Goal: Task Accomplishment & Management: Manage account settings

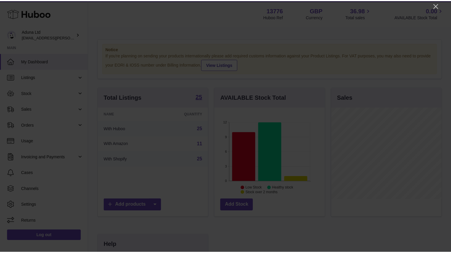
scroll to position [92, 111]
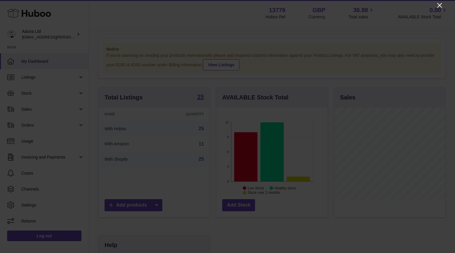
click at [442, 7] on icon "Close" at bounding box center [439, 5] width 5 height 5
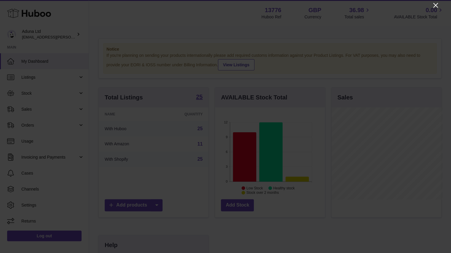
scroll to position [296205, 296188]
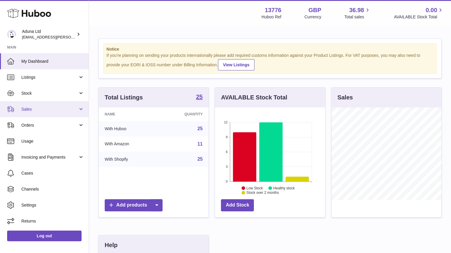
click at [63, 107] on span "Sales" at bounding box center [49, 110] width 57 height 6
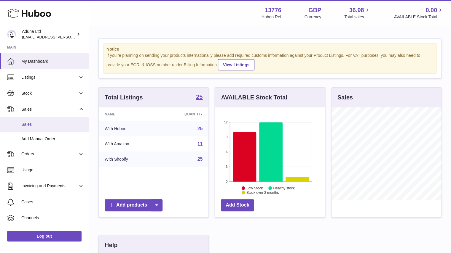
click at [57, 123] on span "Sales" at bounding box center [52, 125] width 63 height 6
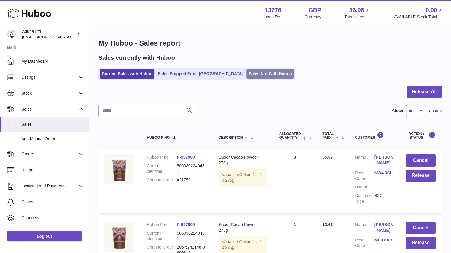
click at [246, 72] on link "Sales Not With Huboo" at bounding box center [269, 74] width 47 height 10
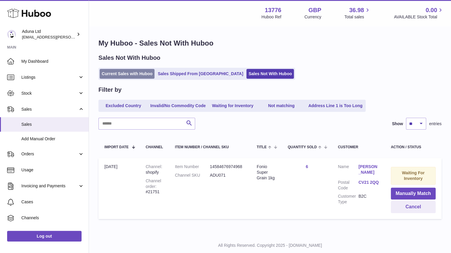
click at [131, 74] on link "Current Sales with Huboo" at bounding box center [127, 74] width 55 height 10
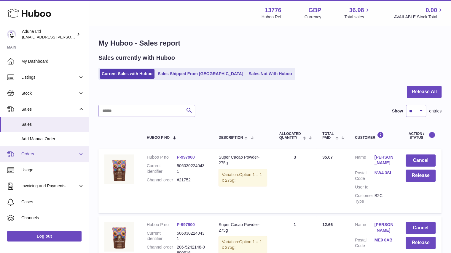
click at [65, 152] on span "Orders" at bounding box center [49, 154] width 57 height 6
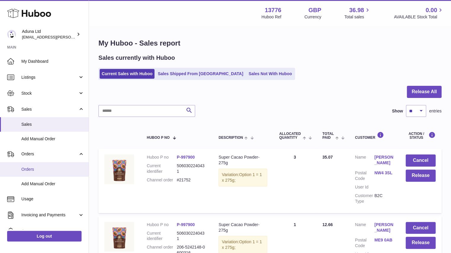
click at [74, 170] on span "Orders" at bounding box center [52, 170] width 63 height 6
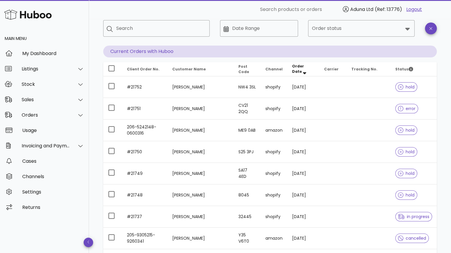
scroll to position [35, 0]
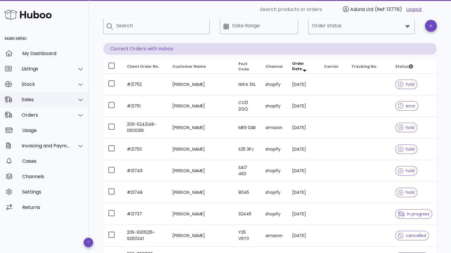
click at [50, 100] on div "Sales" at bounding box center [46, 100] width 48 height 6
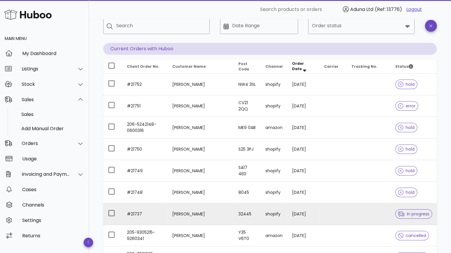
click at [222, 215] on td "[PERSON_NAME]" at bounding box center [200, 215] width 66 height 22
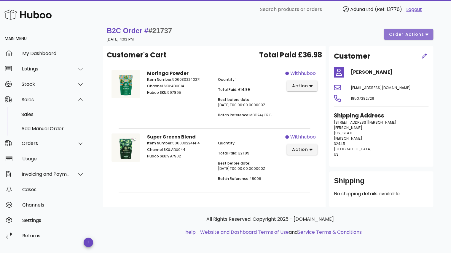
click at [409, 38] on button "order actions" at bounding box center [408, 34] width 49 height 11
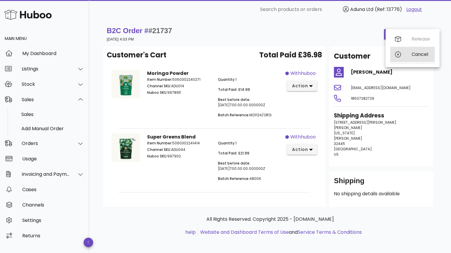
click at [416, 59] on div "Cancel" at bounding box center [412, 54] width 44 height 15
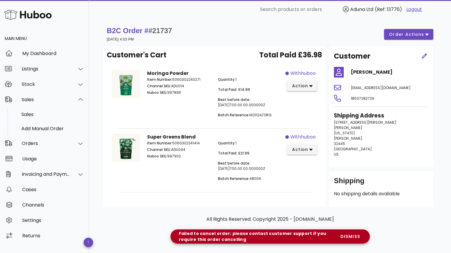
scroll to position [35, 0]
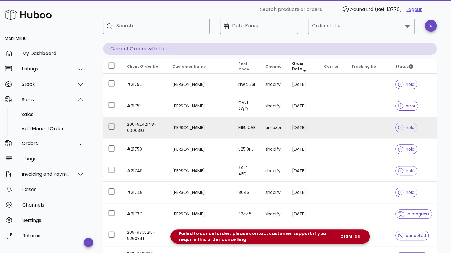
click at [149, 123] on td "206-5242148-0600316" at bounding box center [144, 128] width 45 height 22
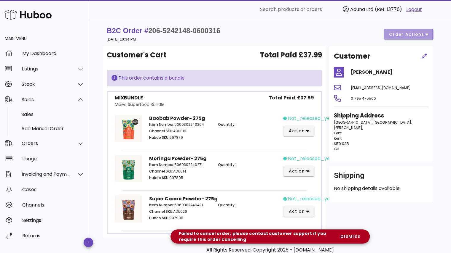
click at [404, 33] on span "order actions" at bounding box center [406, 34] width 36 height 6
click at [410, 41] on div "Release" at bounding box center [412, 38] width 44 height 15
click at [348, 237] on span "dismiss" at bounding box center [350, 237] width 20 height 6
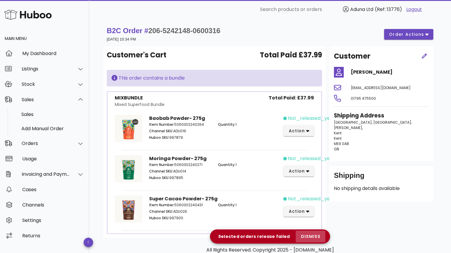
click at [315, 239] on span "dismiss" at bounding box center [310, 237] width 20 height 6
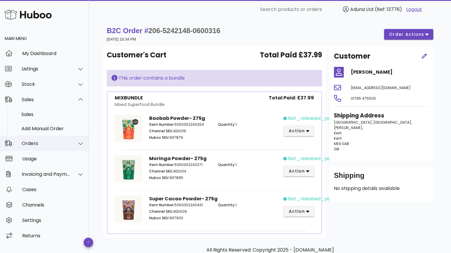
click at [76, 143] on div at bounding box center [77, 143] width 14 height 15
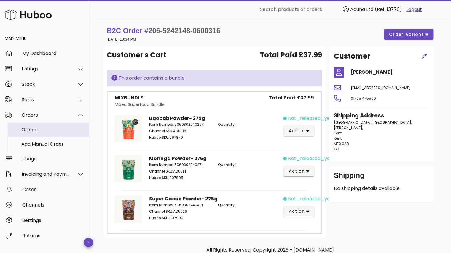
click at [63, 128] on div "Orders" at bounding box center [52, 130] width 63 height 6
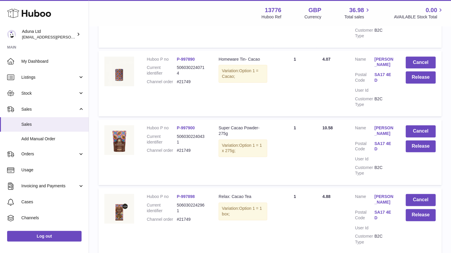
scroll to position [18, 0]
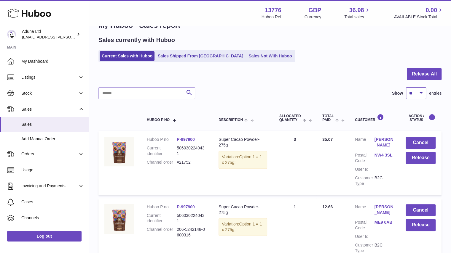
click at [412, 96] on select "** ** ** ***" at bounding box center [416, 93] width 20 height 12
select select "**"
click at [406, 87] on select "** ** ** ***" at bounding box center [416, 93] width 20 height 12
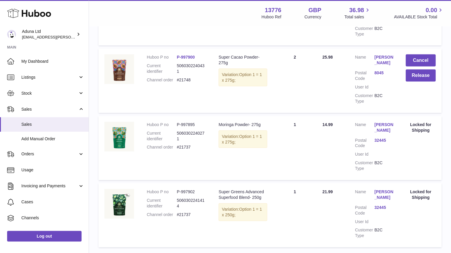
scroll to position [719, 0]
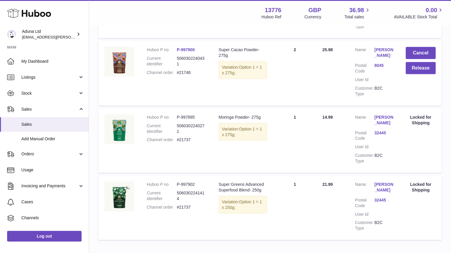
click at [379, 131] on link "32445" at bounding box center [383, 133] width 19 height 6
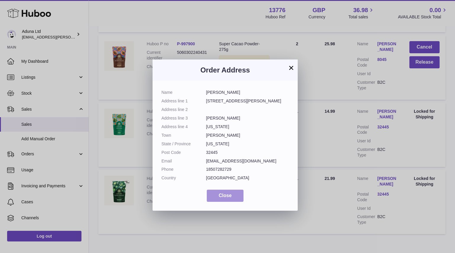
click at [236, 196] on button "Close" at bounding box center [225, 196] width 37 height 12
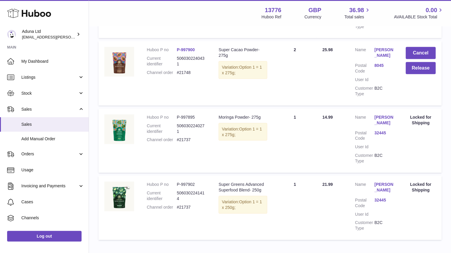
drag, startPoint x: 190, startPoint y: 209, endPoint x: 173, endPoint y: 212, distance: 16.7
click at [173, 212] on dl "Huboo P no P-997902 Current identifier 5060302241414 Channel order #21737" at bounding box center [177, 197] width 60 height 31
copy dl "#21737"
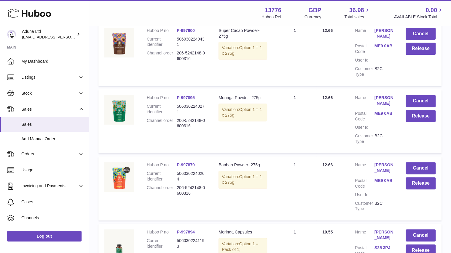
scroll to position [196, 0]
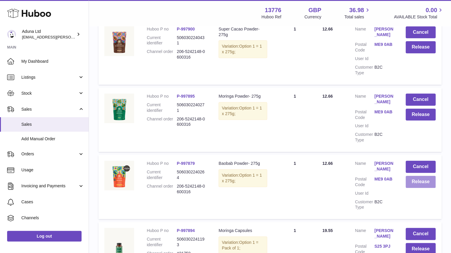
click at [410, 181] on button "Release" at bounding box center [420, 182] width 30 height 12
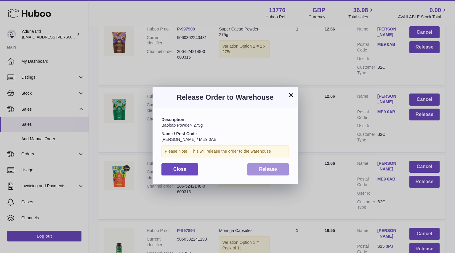
click at [279, 173] on button "Release" at bounding box center [268, 170] width 42 height 12
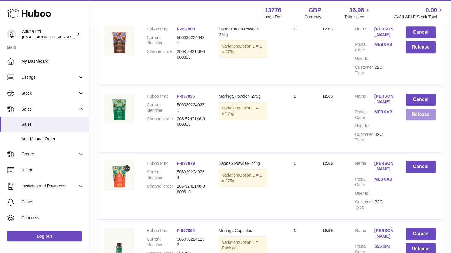
click at [420, 116] on button "Release" at bounding box center [420, 115] width 30 height 12
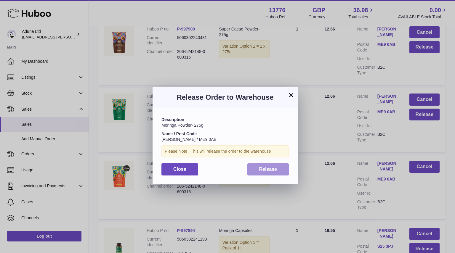
click at [284, 170] on button "Release" at bounding box center [268, 170] width 42 height 12
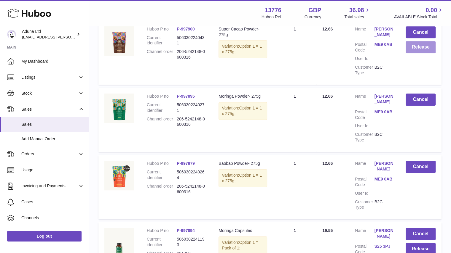
click at [414, 49] on button "Release" at bounding box center [420, 47] width 30 height 12
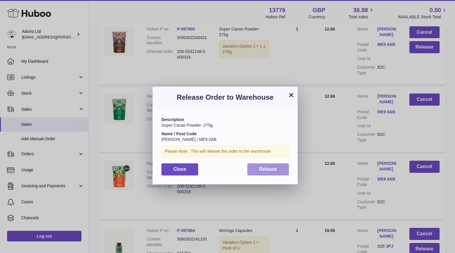
click at [266, 168] on span "Release" at bounding box center [268, 169] width 18 height 5
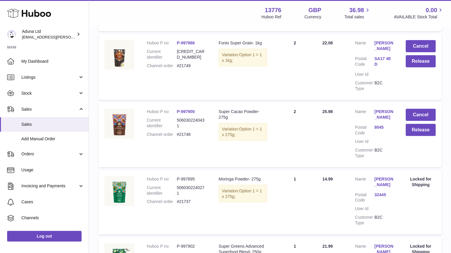
scroll to position [664, 0]
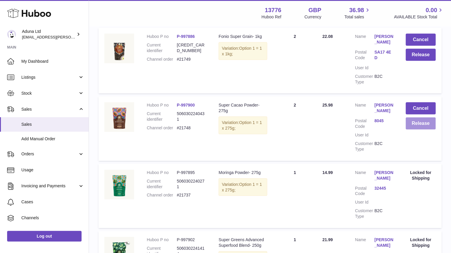
click at [421, 123] on button "Release" at bounding box center [420, 123] width 30 height 12
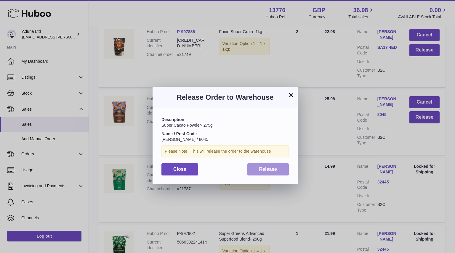
click at [275, 168] on span "Release" at bounding box center [268, 169] width 18 height 5
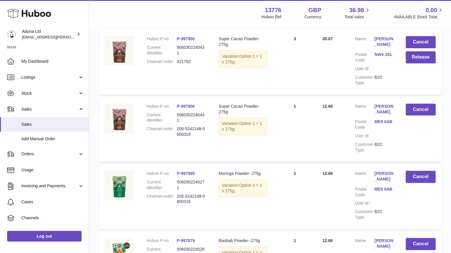
scroll to position [0, 0]
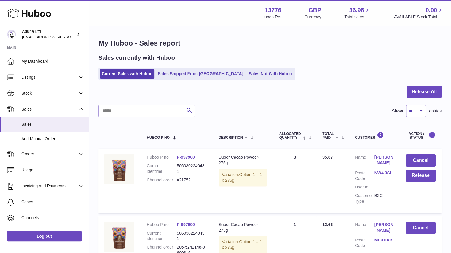
click at [246, 71] on link "Sales Not With Huboo" at bounding box center [269, 74] width 47 height 10
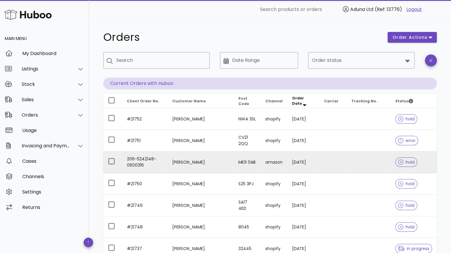
click at [156, 167] on td "206-5242148-0600316" at bounding box center [144, 163] width 45 height 22
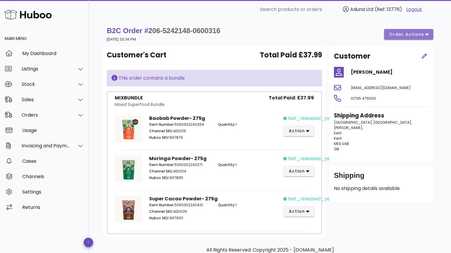
click at [402, 39] on button "order actions" at bounding box center [408, 34] width 49 height 11
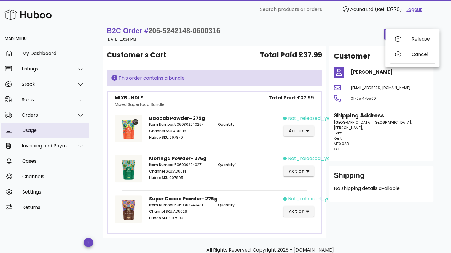
click at [50, 123] on link "Usage" at bounding box center [44, 130] width 89 height 15
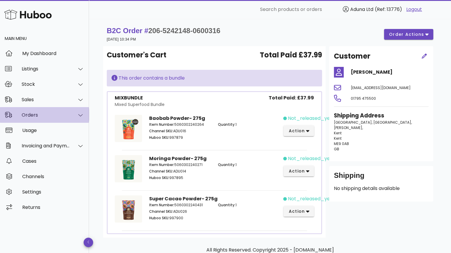
click at [40, 115] on div "Orders" at bounding box center [46, 115] width 48 height 6
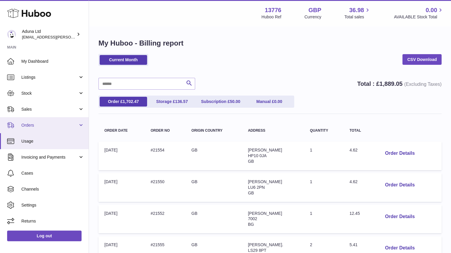
click at [40, 125] on span "Orders" at bounding box center [49, 126] width 57 height 6
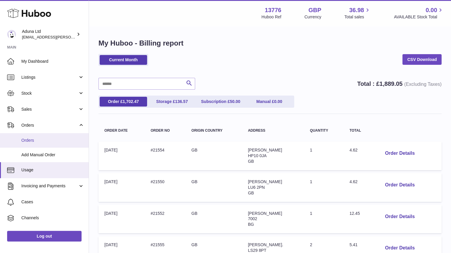
click at [44, 139] on span "Orders" at bounding box center [52, 141] width 63 height 6
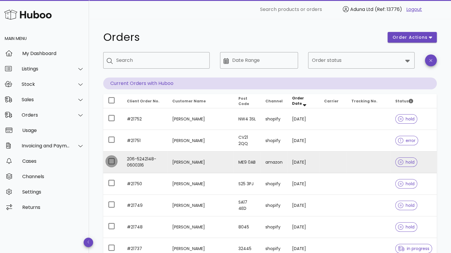
click at [112, 161] on div at bounding box center [111, 161] width 10 height 10
click at [425, 33] on button "order actions" at bounding box center [411, 37] width 49 height 11
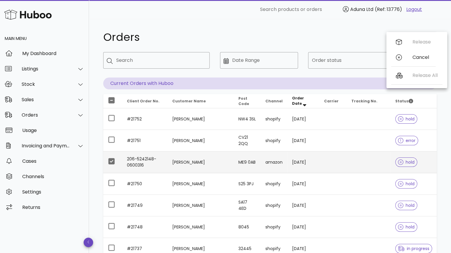
click at [319, 35] on h1 "Orders" at bounding box center [241, 37] width 277 height 11
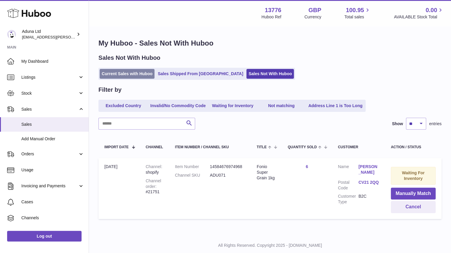
click at [143, 76] on link "Current Sales with Huboo" at bounding box center [127, 74] width 55 height 10
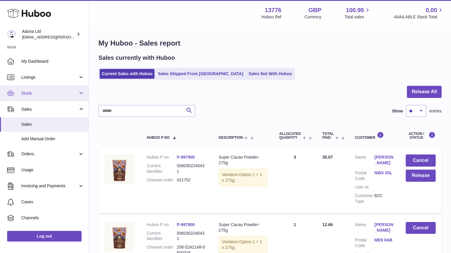
click at [67, 95] on span "Stock" at bounding box center [49, 94] width 57 height 6
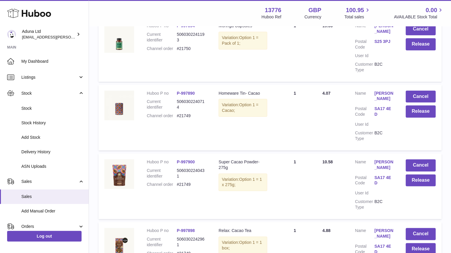
scroll to position [478, 0]
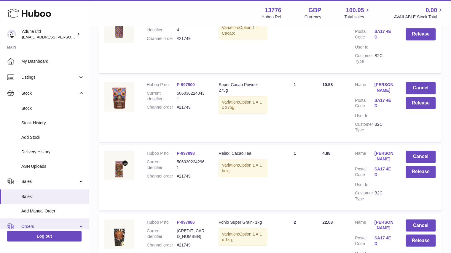
click at [78, 225] on link "Orders" at bounding box center [44, 227] width 89 height 16
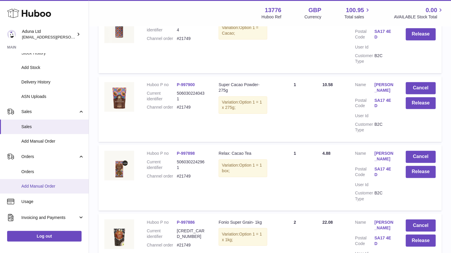
scroll to position [75, 0]
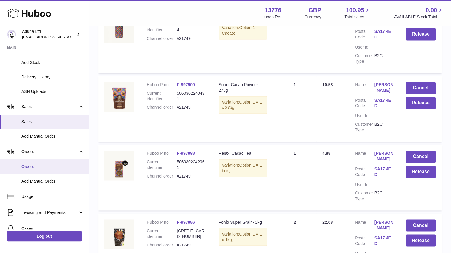
click at [40, 167] on span "Orders" at bounding box center [52, 167] width 63 height 6
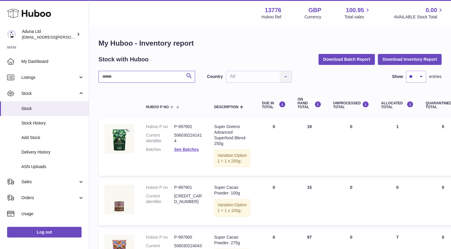
click at [142, 81] on input "text" at bounding box center [146, 77] width 97 height 12
type input "*****"
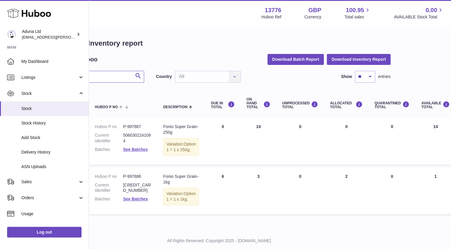
scroll to position [0, 50]
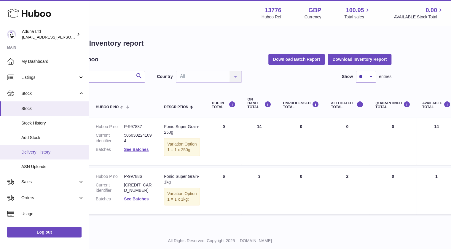
click at [41, 149] on span "Delivery History" at bounding box center [52, 152] width 63 height 6
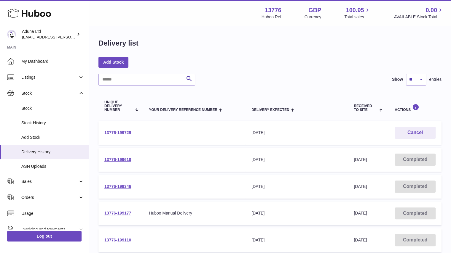
click at [124, 132] on link "13776-199729" at bounding box center [117, 132] width 27 height 5
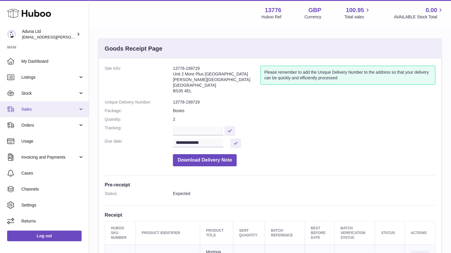
click at [68, 106] on link "Sales" at bounding box center [44, 109] width 89 height 16
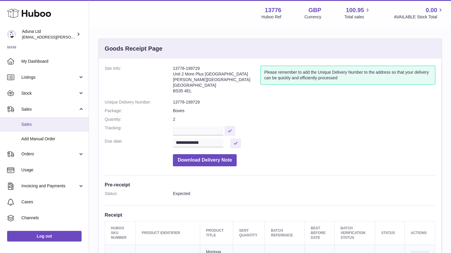
click at [68, 126] on span "Sales" at bounding box center [52, 125] width 63 height 6
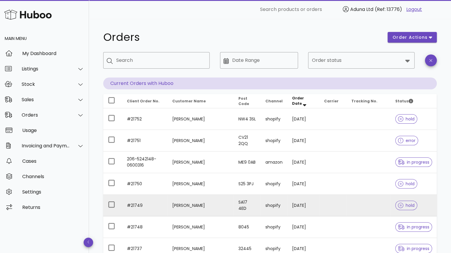
click at [358, 207] on td at bounding box center [368, 206] width 44 height 22
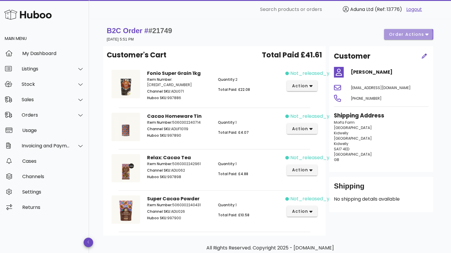
click at [407, 37] on span "order actions" at bounding box center [406, 34] width 36 height 6
click at [411, 36] on div "Release" at bounding box center [412, 38] width 44 height 15
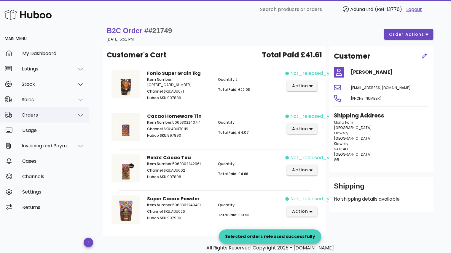
click at [60, 113] on div "Orders" at bounding box center [46, 115] width 48 height 6
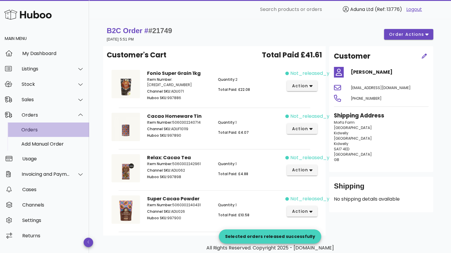
click at [55, 127] on div "Orders" at bounding box center [52, 130] width 63 height 13
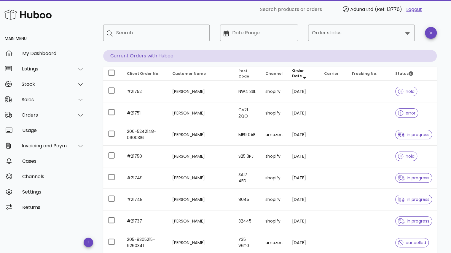
scroll to position [34, 0]
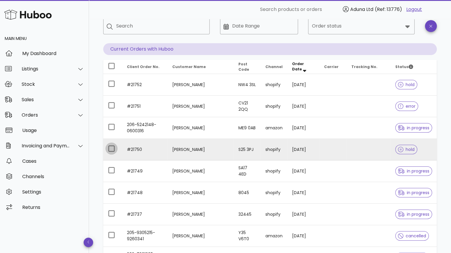
click at [111, 150] on div at bounding box center [111, 149] width 10 height 10
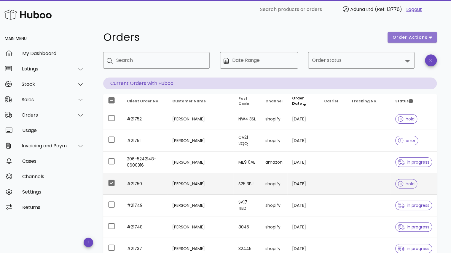
click at [412, 38] on span "order actions" at bounding box center [410, 37] width 36 height 6
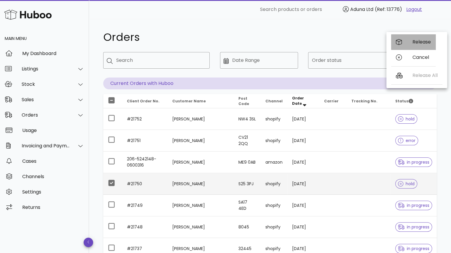
click at [413, 43] on div "Release" at bounding box center [421, 42] width 18 height 6
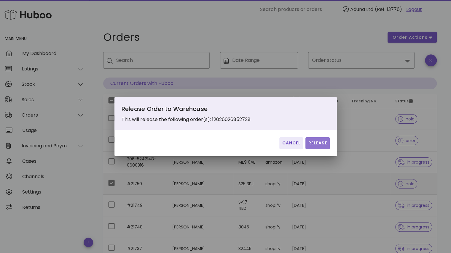
click at [318, 145] on span "Release" at bounding box center [317, 143] width 19 height 6
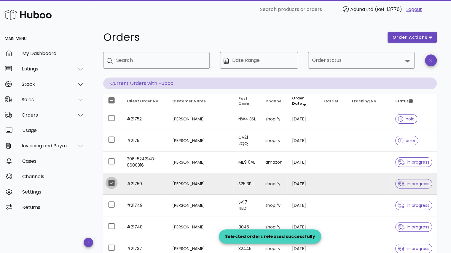
click at [109, 181] on div at bounding box center [111, 183] width 10 height 10
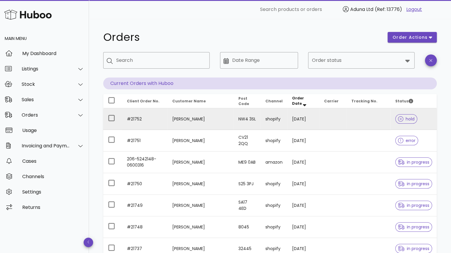
click at [167, 117] on td "#21752" at bounding box center [144, 119] width 45 height 22
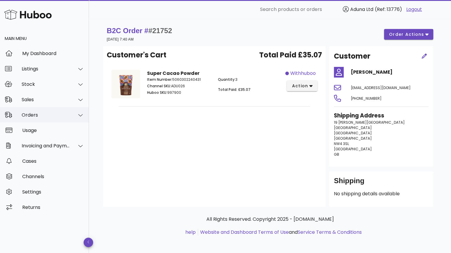
click at [65, 116] on div "Orders" at bounding box center [46, 115] width 48 height 6
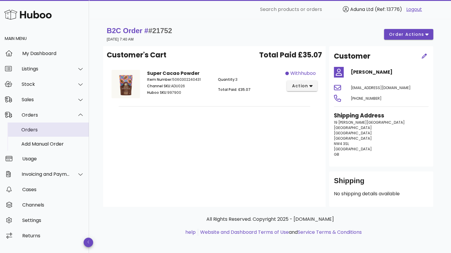
click at [60, 127] on div "Orders" at bounding box center [52, 130] width 63 height 6
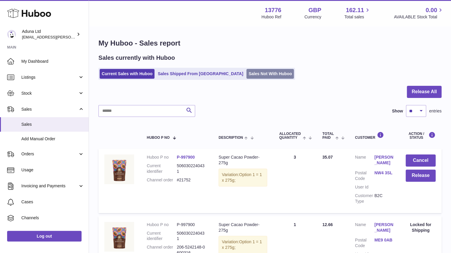
click at [246, 72] on link "Sales Not With Huboo" at bounding box center [269, 74] width 47 height 10
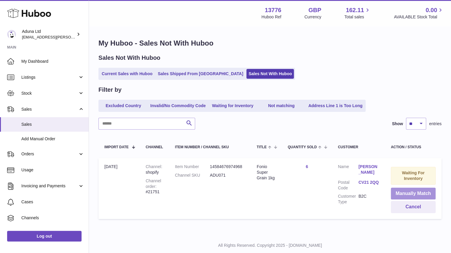
click at [408, 192] on button "Manually Match" at bounding box center [413, 194] width 45 height 12
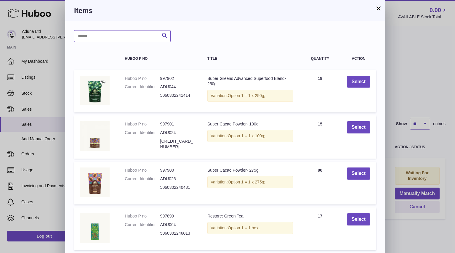
click at [145, 36] on input "text" at bounding box center [122, 36] width 97 height 12
type input "*****"
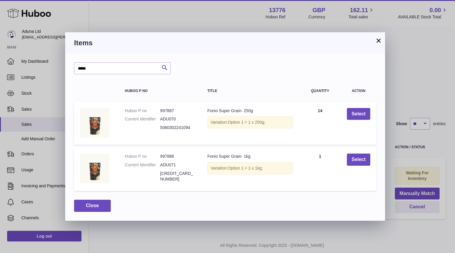
click at [354, 30] on div "× Items ***** Search Huboo P no Title Quantity Action Huboo P no 997887 Current…" at bounding box center [227, 126] width 455 height 253
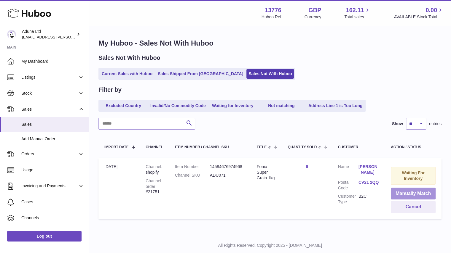
click at [393, 193] on button "Manually Match" at bounding box center [413, 194] width 45 height 12
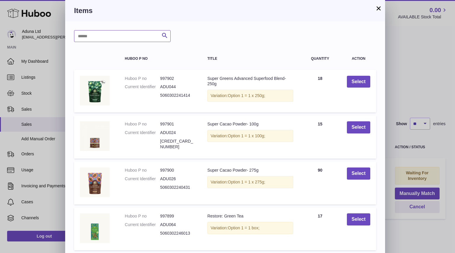
click at [129, 39] on input "text" at bounding box center [122, 36] width 97 height 12
type input "*****"
click at [166, 33] on icon "submit" at bounding box center [164, 35] width 7 height 7
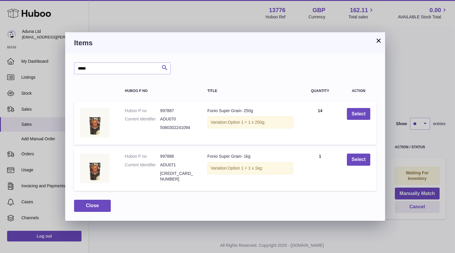
click at [378, 42] on button "×" at bounding box center [378, 40] width 7 height 7
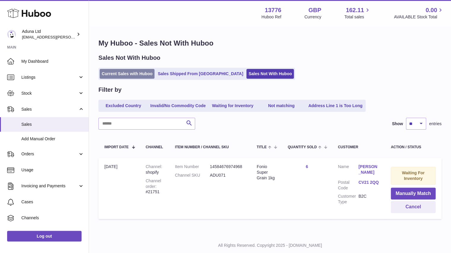
click at [141, 73] on link "Current Sales with Huboo" at bounding box center [127, 74] width 55 height 10
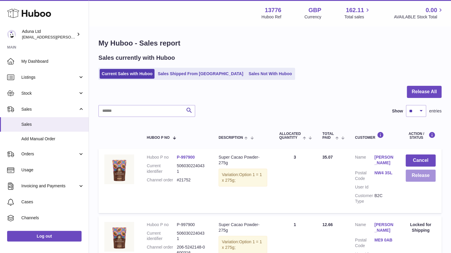
click at [420, 175] on button "Release" at bounding box center [420, 176] width 30 height 12
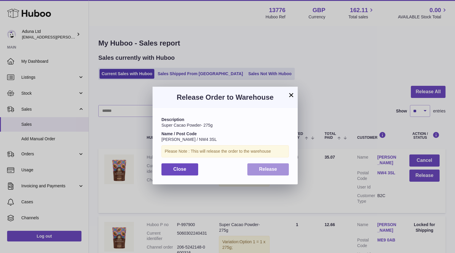
click at [276, 167] on span "Release" at bounding box center [268, 169] width 18 height 5
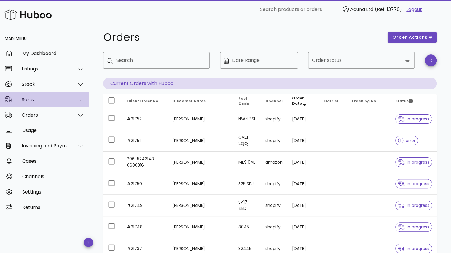
click at [70, 100] on div at bounding box center [77, 99] width 14 height 15
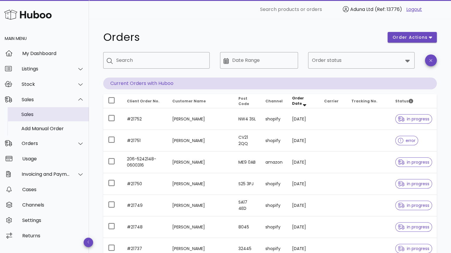
click at [64, 115] on div "Sales" at bounding box center [52, 115] width 63 height 6
